Goal: Information Seeking & Learning: Learn about a topic

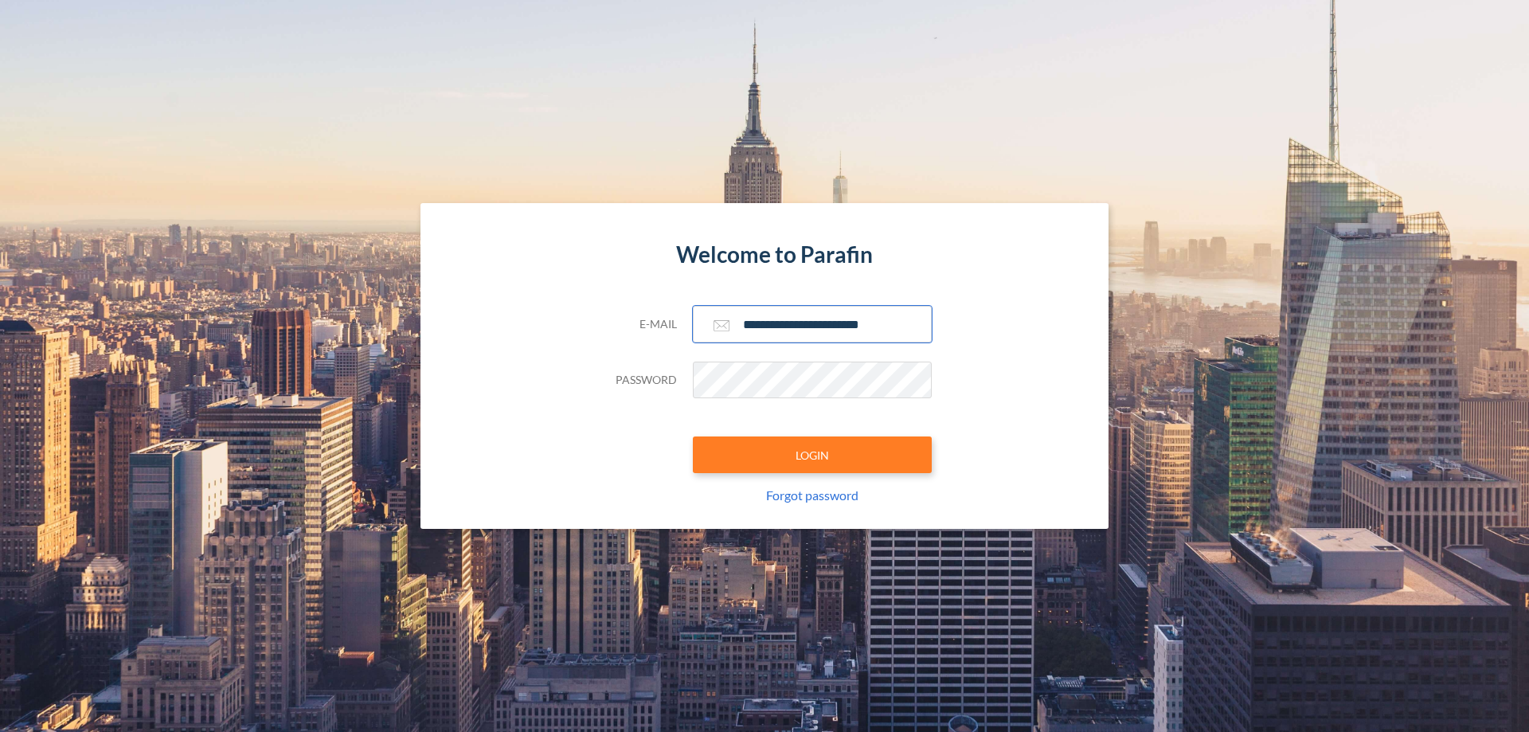
type input "**********"
click at [812, 455] on button "LOGIN" at bounding box center [812, 454] width 239 height 37
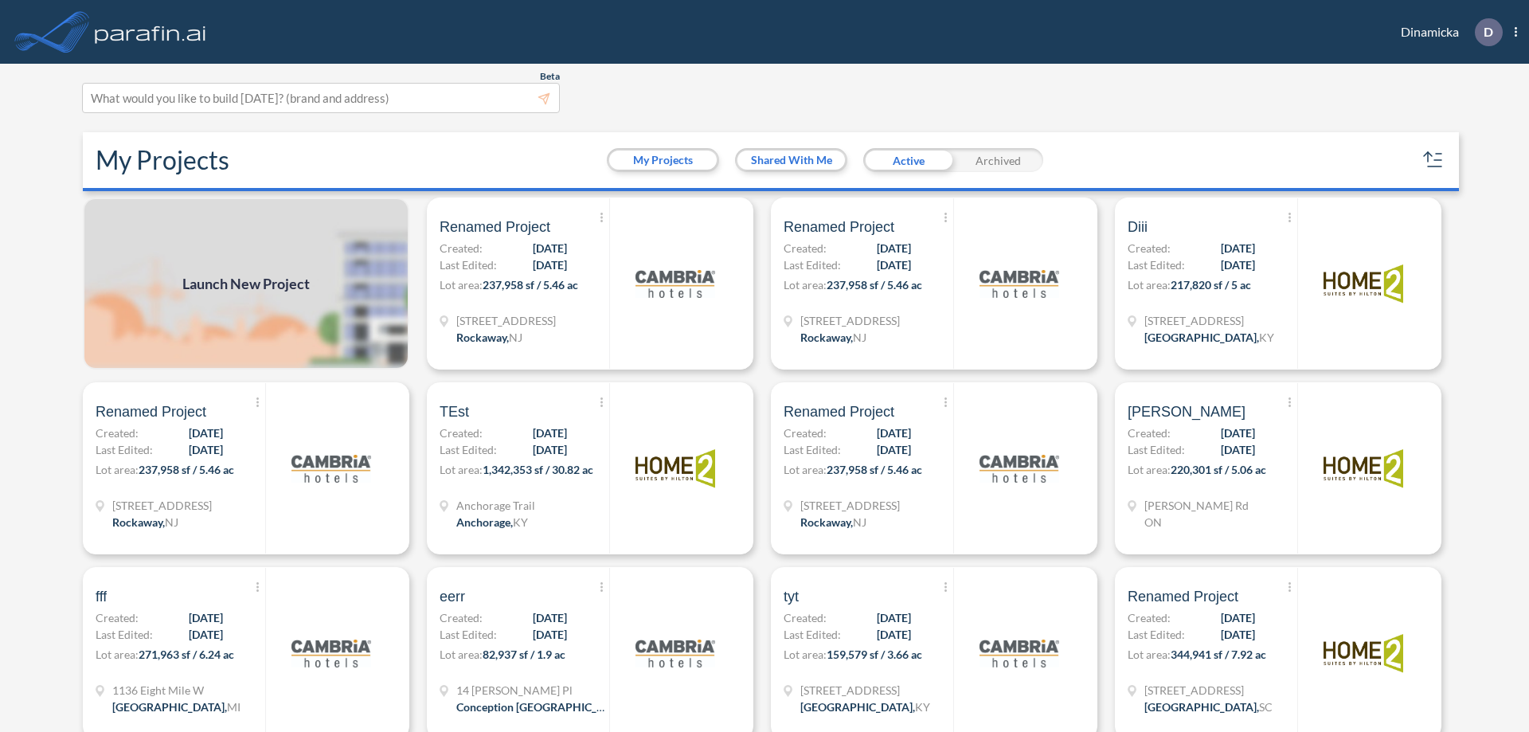
scroll to position [4, 0]
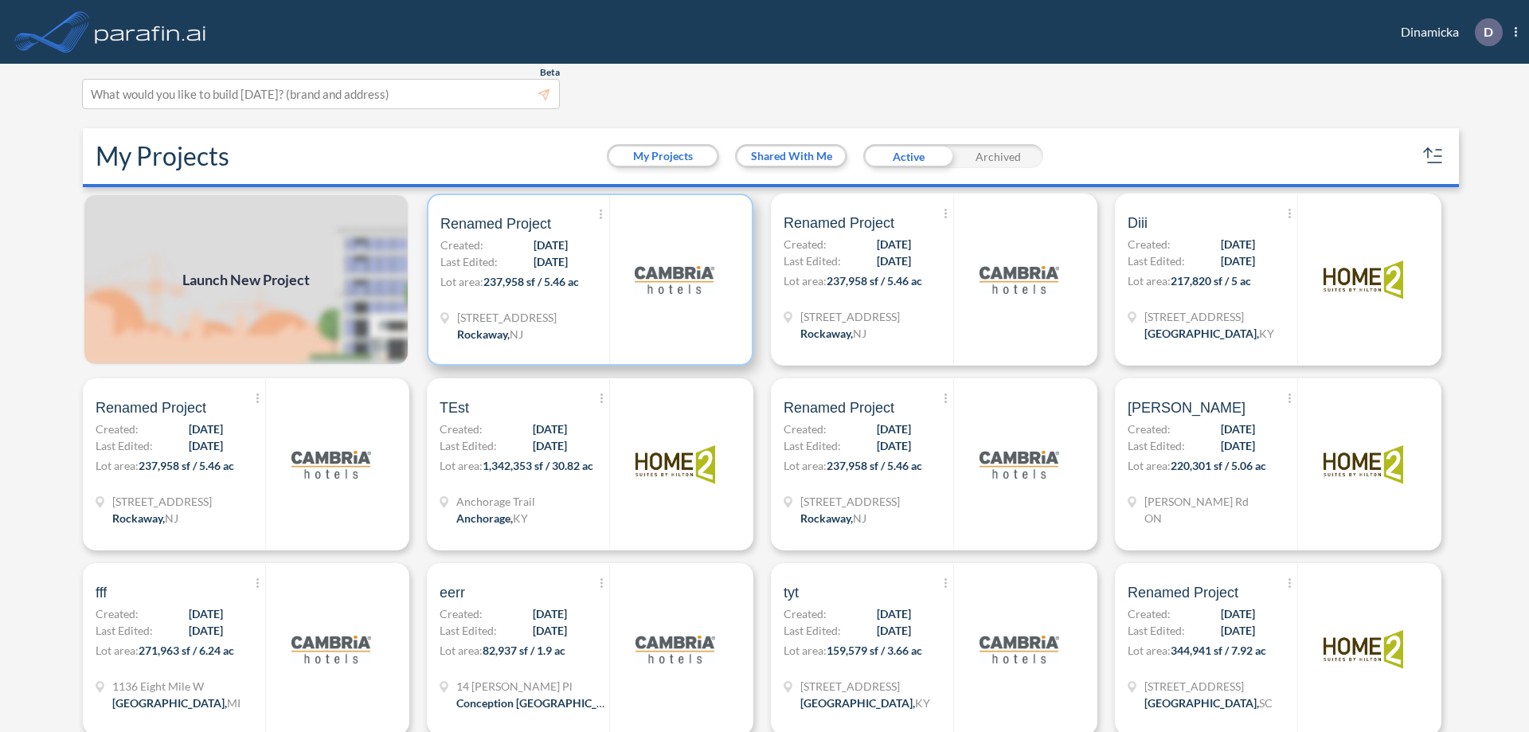
click at [587, 280] on p "Lot area: 237,958 sf / 5.46 ac" at bounding box center [524, 284] width 169 height 23
